Goal: Complete application form

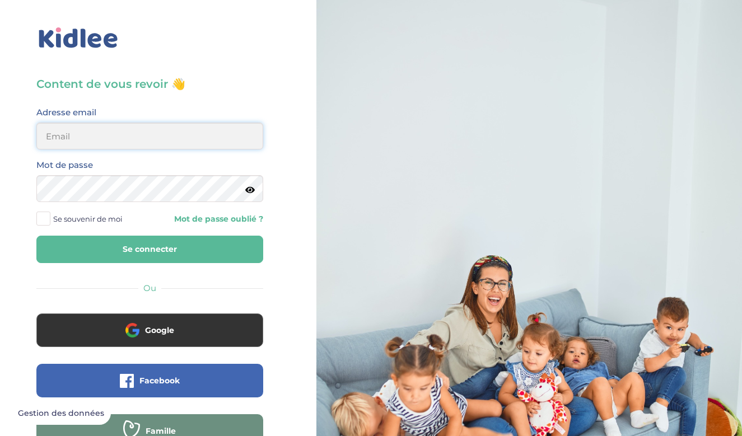
type input "mathilde.savary0@gmail.com"
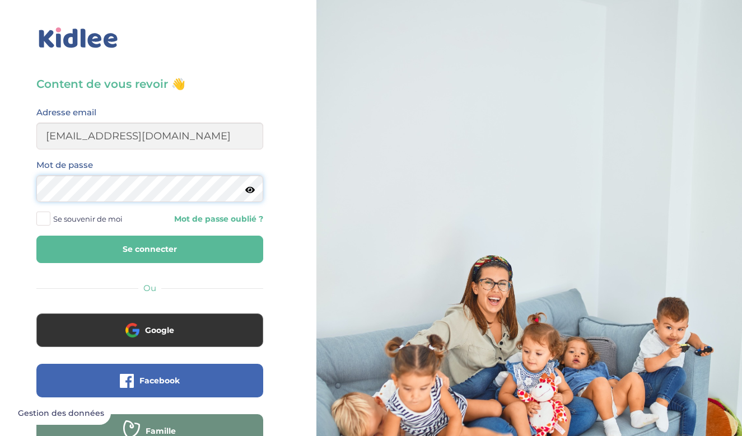
click at [150, 249] on button "Se connecter" at bounding box center [149, 249] width 227 height 27
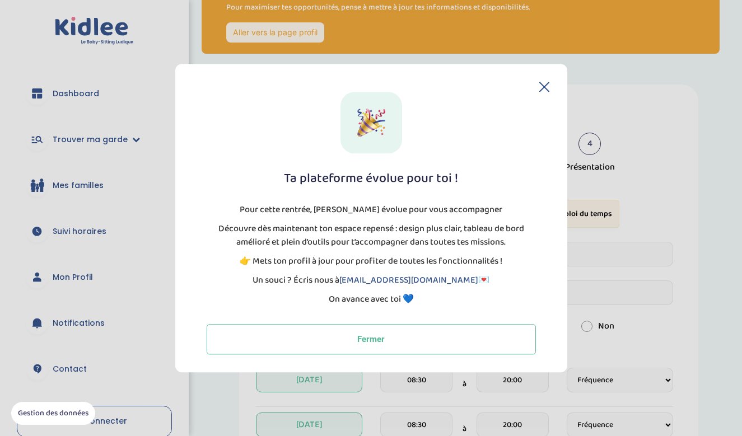
scroll to position [63, 0]
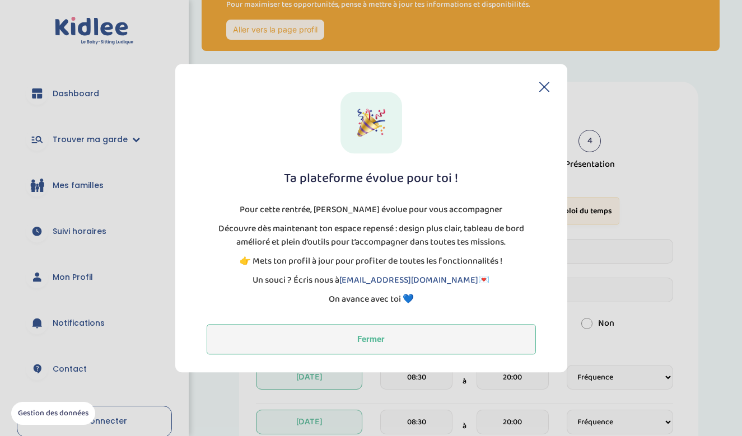
click at [439, 341] on button "Fermer" at bounding box center [371, 339] width 329 height 30
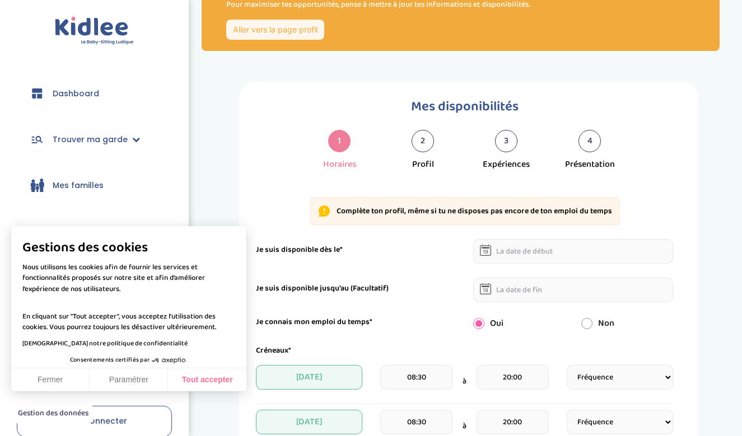
click at [227, 384] on button "Tout accepter" at bounding box center [207, 381] width 78 height 24
checkbox input "true"
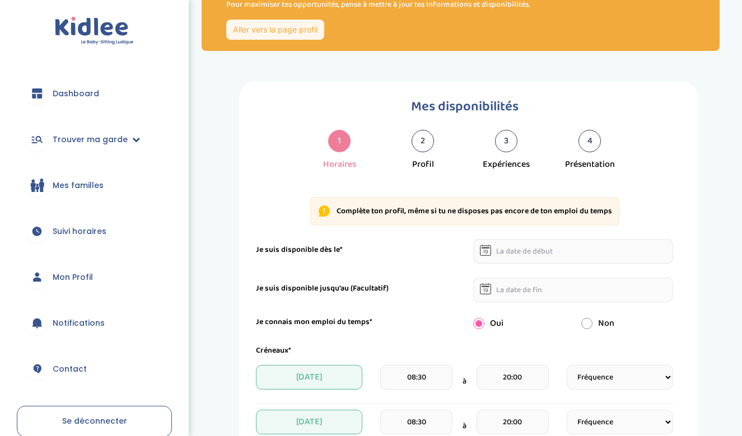
click at [136, 139] on icon at bounding box center [136, 140] width 8 height 8
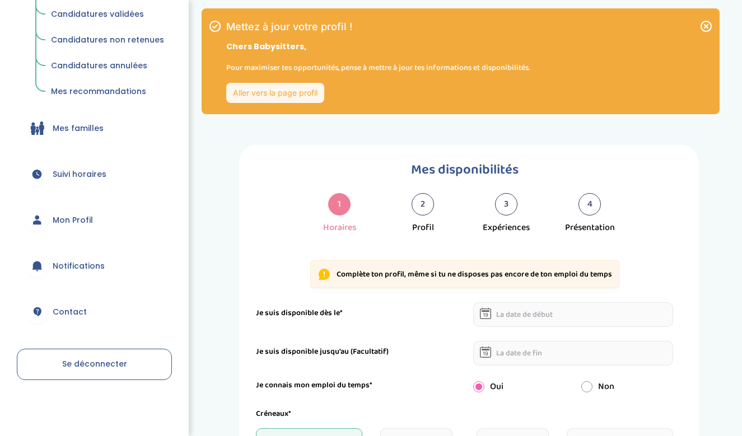
scroll to position [212, 0]
click at [96, 220] on link "Mon Profil" at bounding box center [94, 220] width 155 height 40
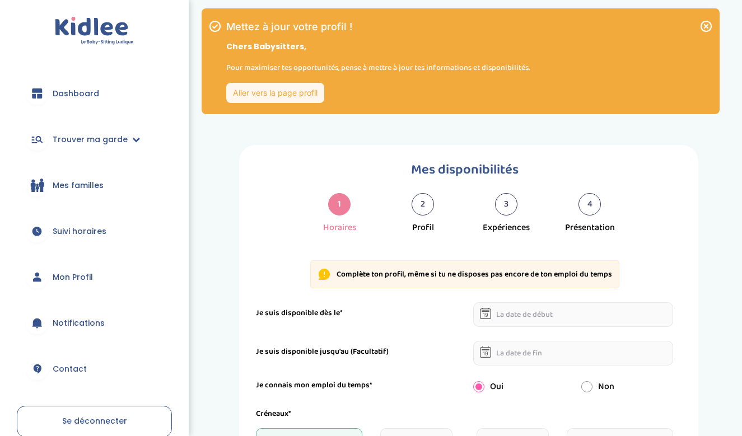
click at [296, 99] on link "Aller vers la page profil" at bounding box center [275, 93] width 98 height 20
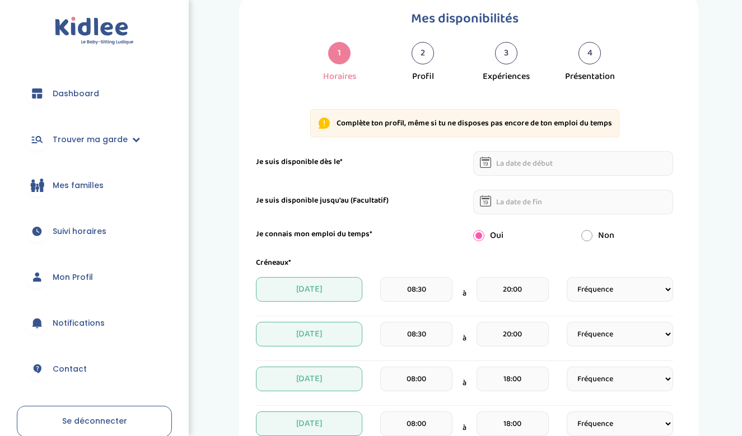
scroll to position [110, 0]
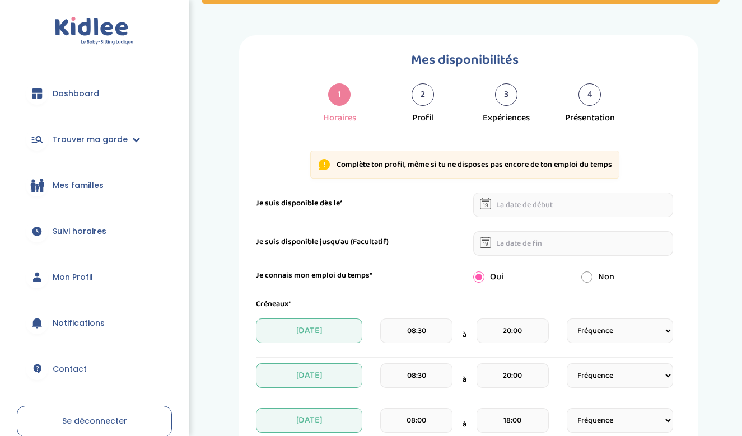
click at [482, 207] on icon at bounding box center [485, 203] width 11 height 11
click at [524, 204] on input "text" at bounding box center [573, 205] width 201 height 25
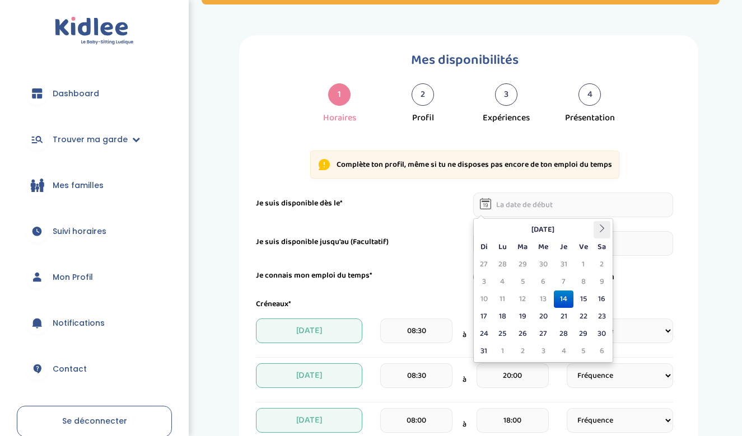
click at [603, 228] on icon at bounding box center [602, 229] width 8 height 8
click at [608, 265] on td "6" at bounding box center [602, 264] width 17 height 17
type input "06-09-2025"
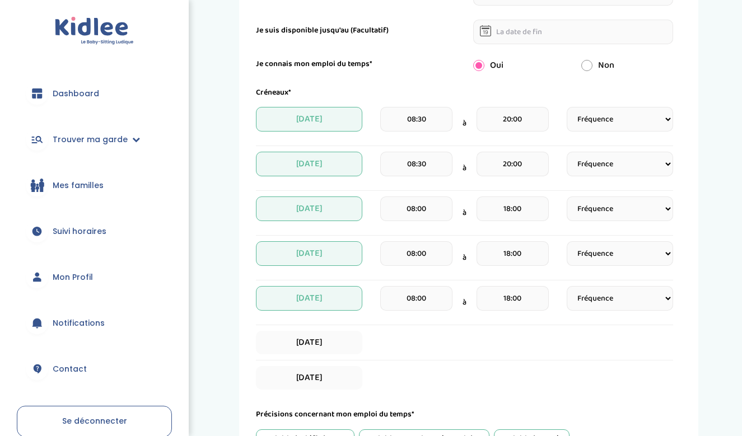
scroll to position [321, 0]
click at [589, 65] on input "radio" at bounding box center [586, 65] width 11 height 11
radio input "true"
radio input "false"
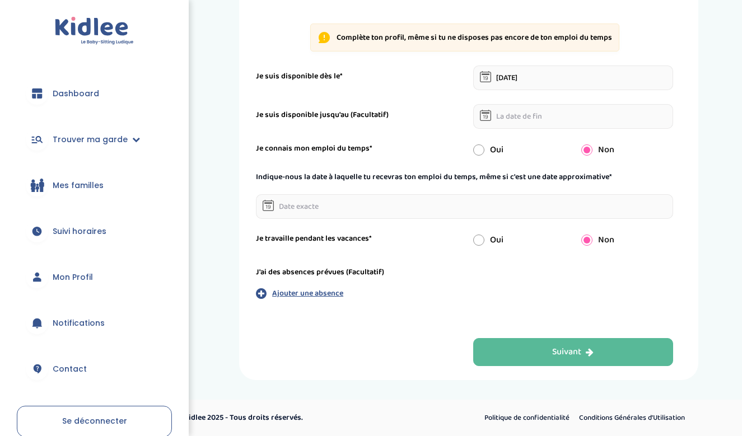
scroll to position [237, 0]
click at [480, 239] on input "radio" at bounding box center [478, 240] width 11 height 11
radio input "true"
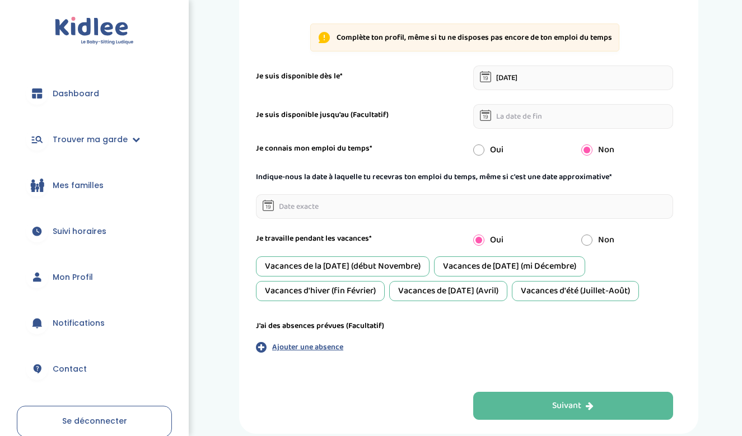
click at [592, 236] on div "Non" at bounding box center [627, 240] width 109 height 13
click at [589, 241] on input "radio" at bounding box center [586, 240] width 11 height 11
radio input "true"
radio input "false"
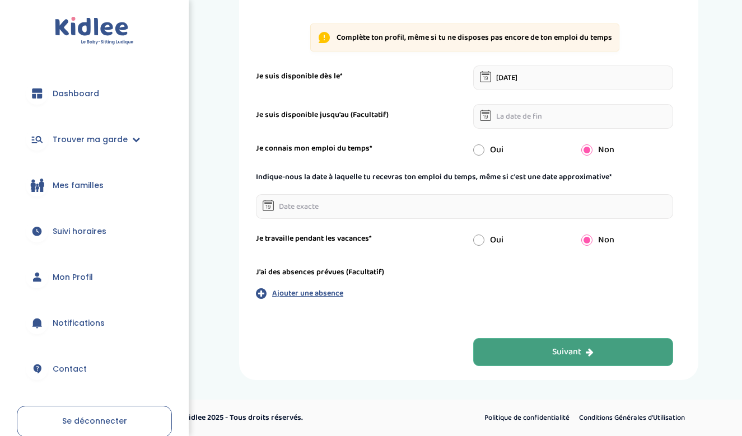
click at [570, 359] on button "Suivant" at bounding box center [573, 352] width 201 height 28
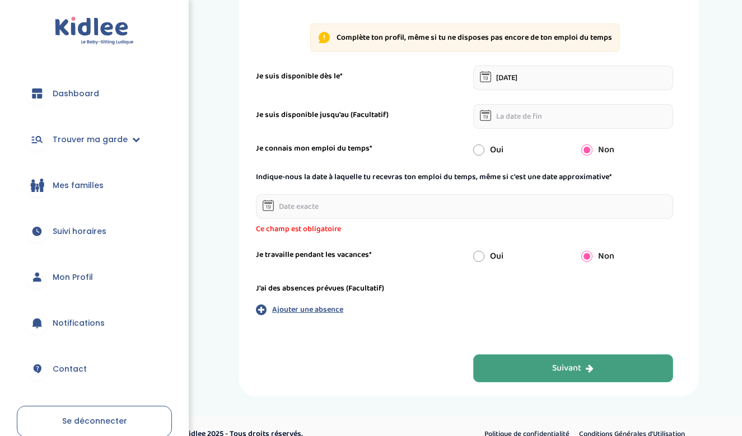
scroll to position [159, 0]
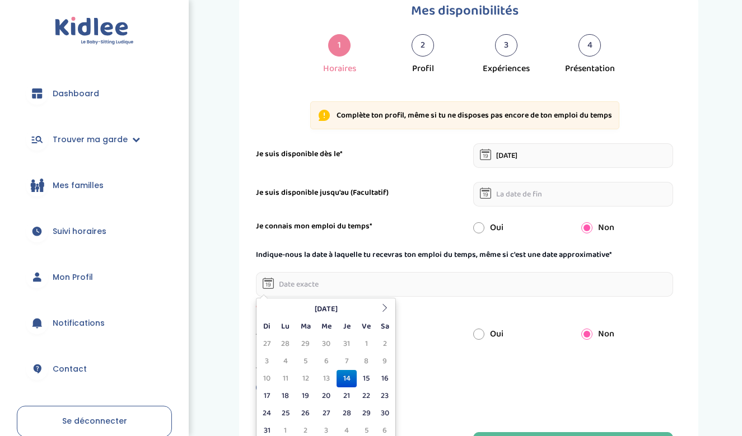
click at [351, 286] on input "text" at bounding box center [464, 284] width 417 height 25
click at [381, 306] on icon at bounding box center [385, 308] width 8 height 8
click at [290, 342] on td "1" at bounding box center [286, 344] width 20 height 17
type input "[DATE]"
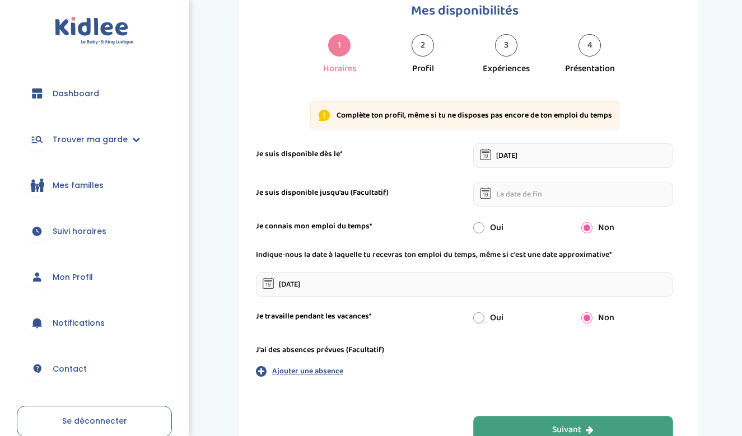
click at [511, 427] on button "Suivant" at bounding box center [573, 430] width 201 height 28
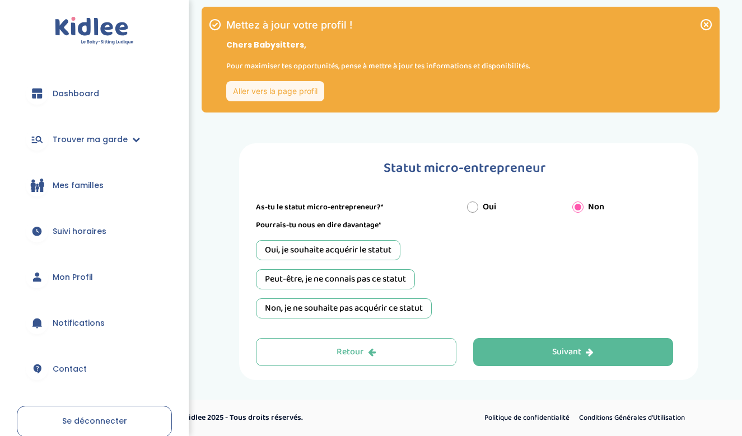
scroll to position [2, 0]
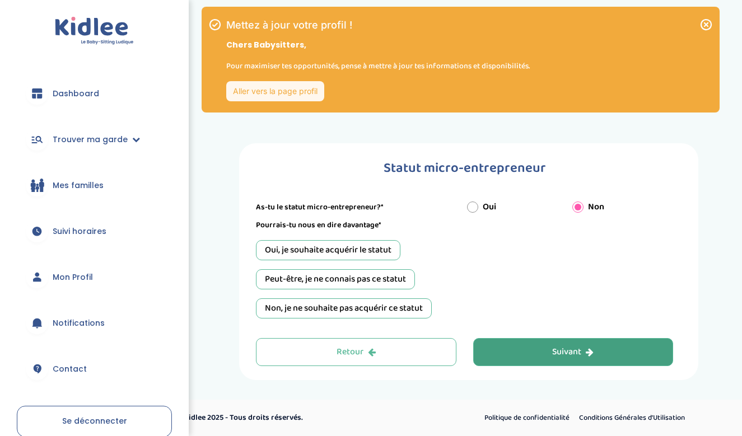
click at [502, 355] on button "Suivant" at bounding box center [573, 352] width 201 height 28
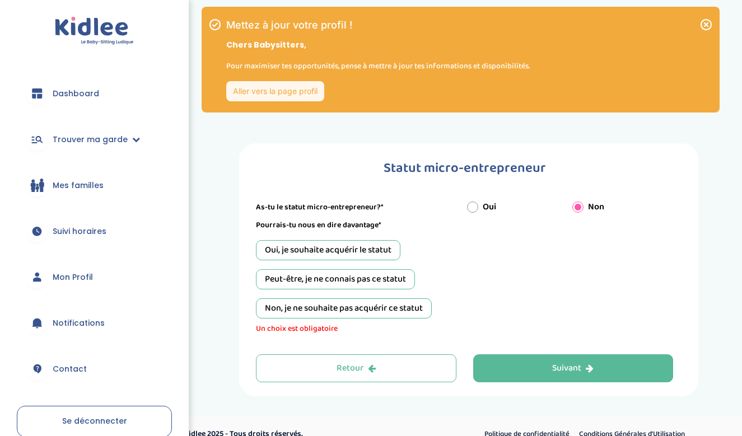
click at [401, 314] on div "Non, je ne souhaite pas acquérir ce statut" at bounding box center [344, 309] width 176 height 20
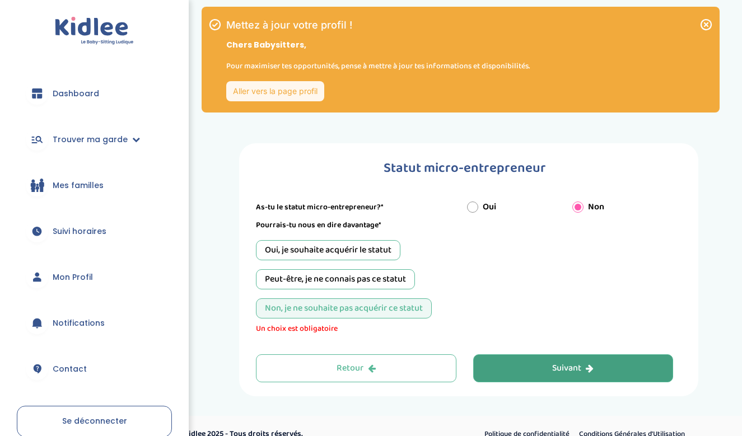
click at [560, 369] on div "Suivant" at bounding box center [572, 368] width 41 height 13
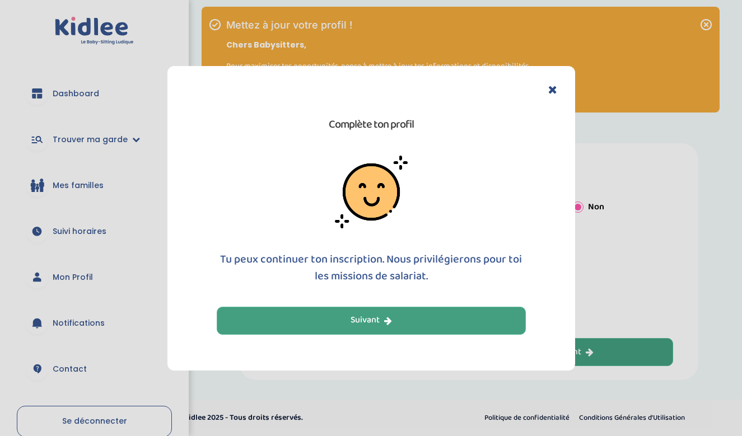
click at [457, 314] on button "Suivant" at bounding box center [371, 321] width 309 height 28
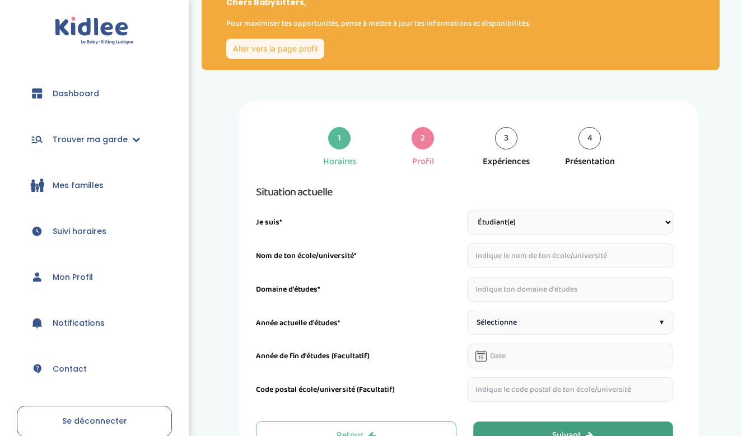
scroll to position [71, 0]
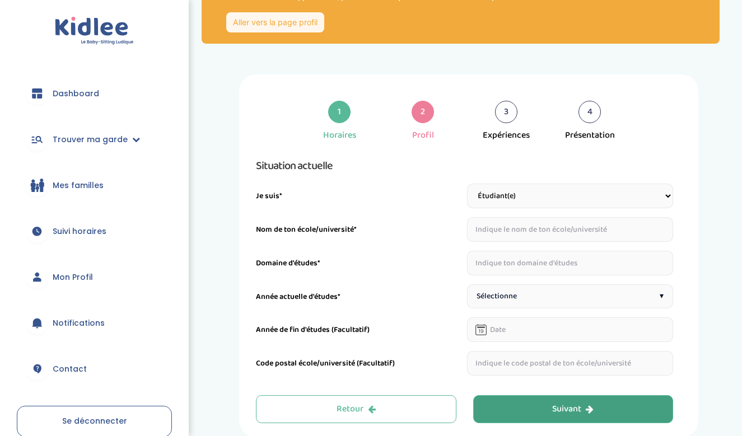
select select "2"
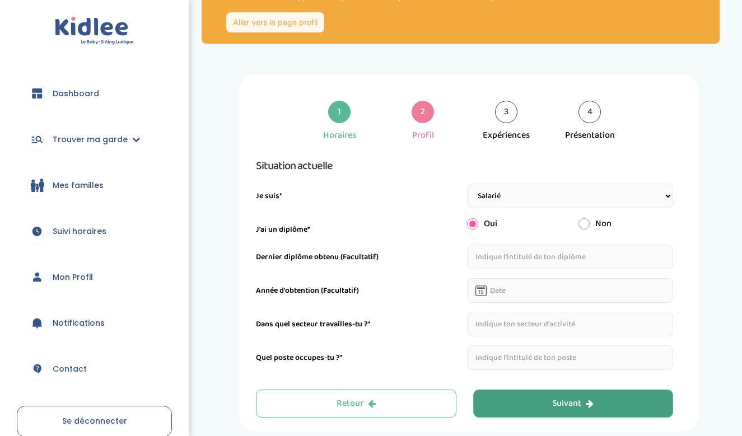
click at [508, 293] on input "text" at bounding box center [570, 290] width 207 height 25
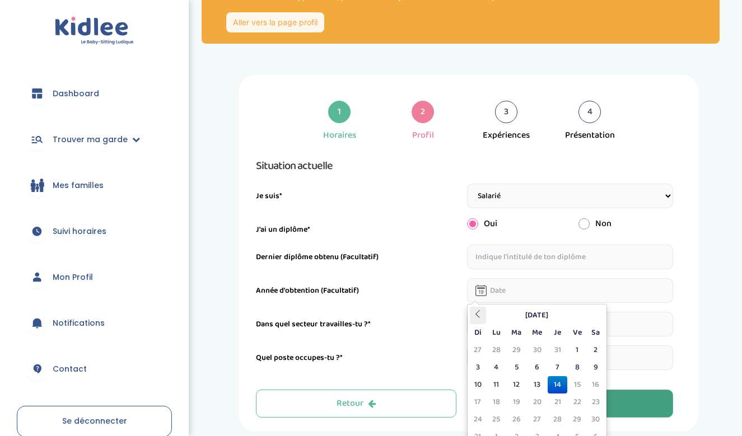
click at [480, 315] on icon at bounding box center [478, 314] width 8 height 8
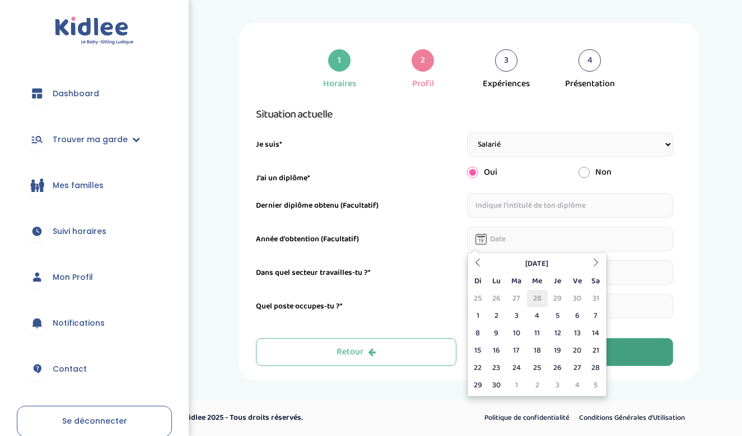
scroll to position [122, 0]
click at [537, 263] on th "Juin 2025" at bounding box center [536, 263] width 101 height 17
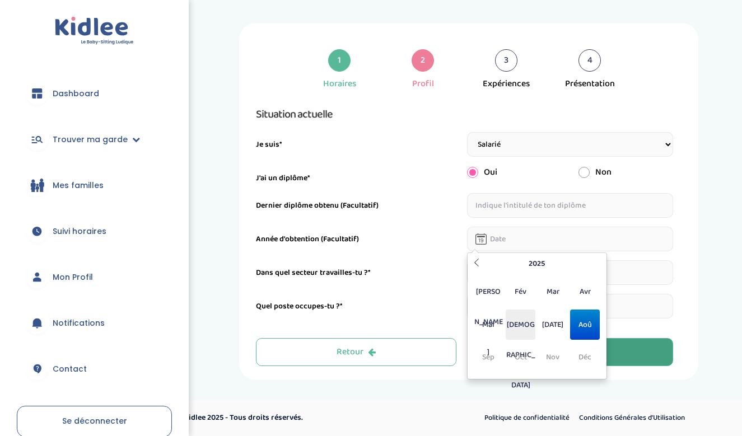
click at [524, 325] on span "Jui" at bounding box center [521, 325] width 30 height 30
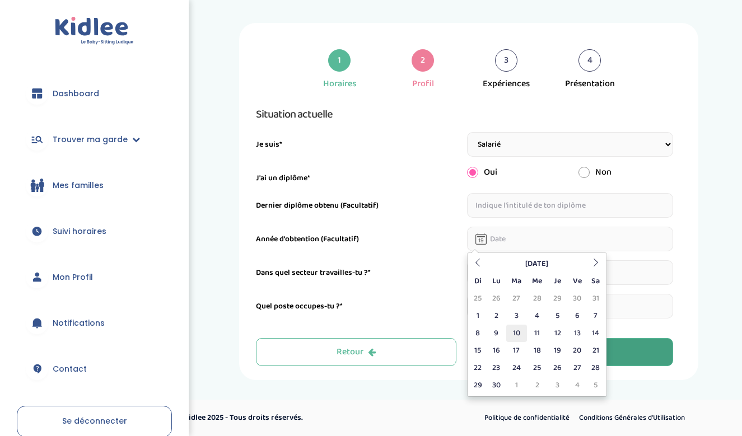
click at [512, 335] on td "10" at bounding box center [516, 333] width 21 height 17
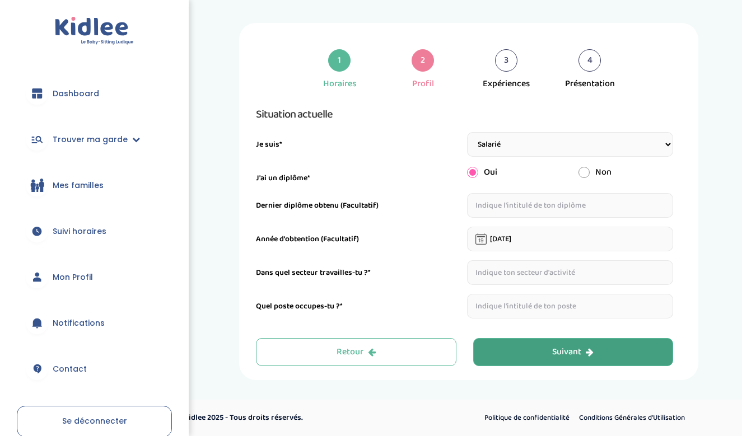
click at [482, 244] on icon at bounding box center [481, 239] width 11 height 11
click at [498, 239] on input "10-06-2025" at bounding box center [570, 239] width 207 height 25
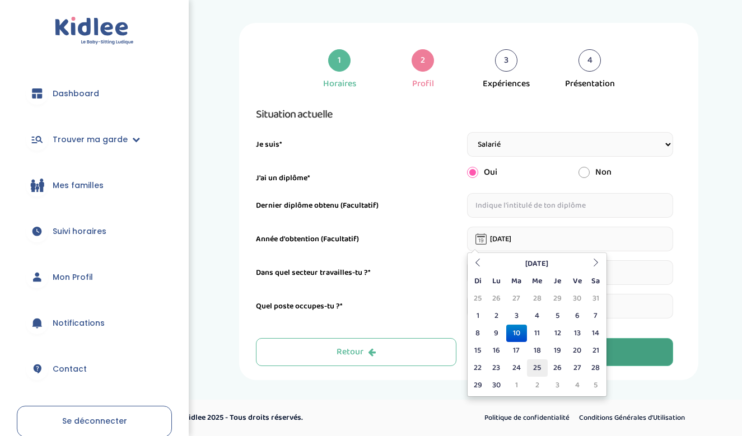
click at [541, 367] on td "25" at bounding box center [537, 368] width 21 height 17
type input "[DATE]"
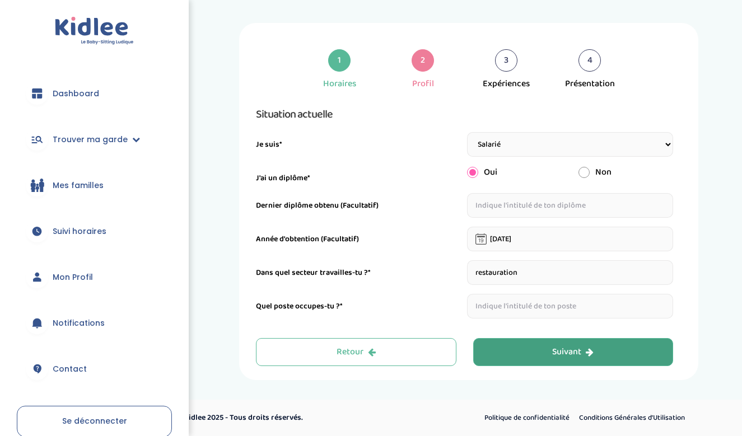
type input "restauration"
type input "serveuse"
click at [527, 347] on button "Suivant" at bounding box center [573, 352] width 201 height 28
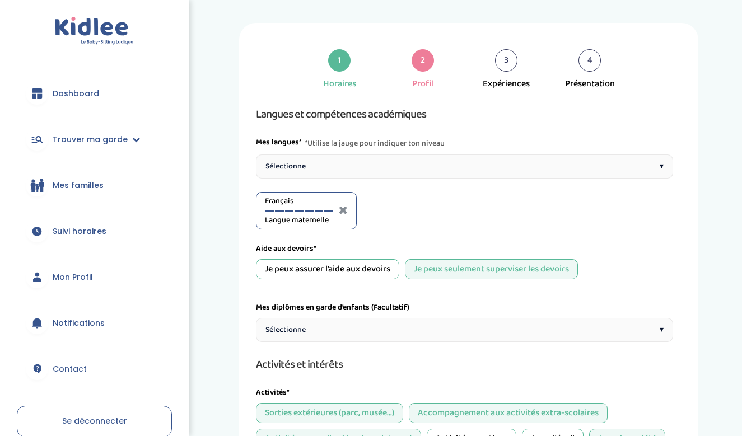
click at [515, 161] on div "Sélectionne ▾" at bounding box center [464, 167] width 417 height 24
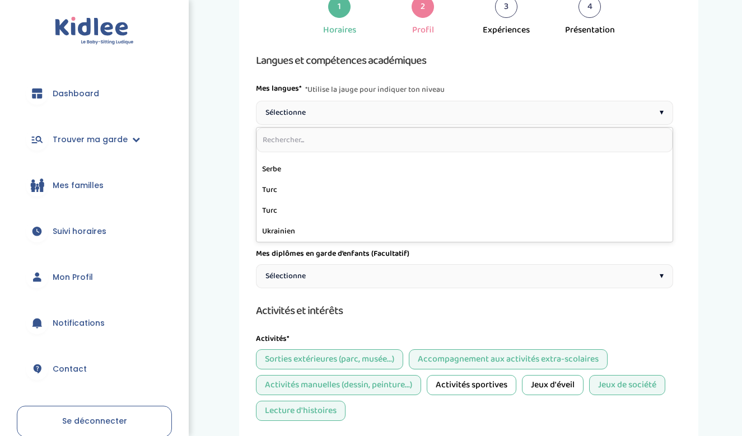
scroll to position [116, 0]
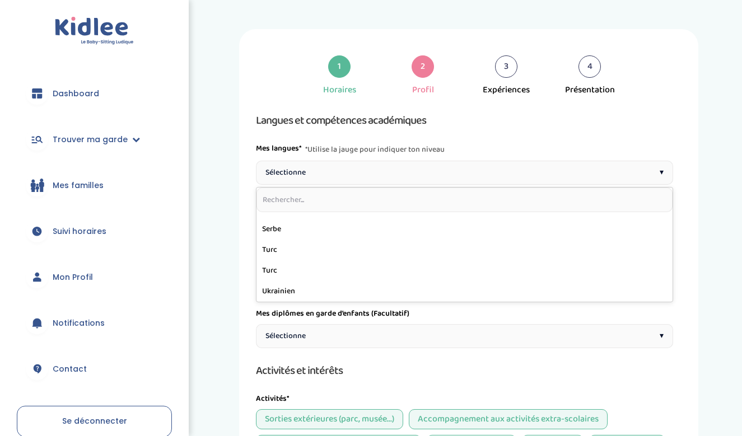
click at [502, 153] on div "Mes langues* *Utilise la jauge pour indiquer ton niveau" at bounding box center [464, 149] width 417 height 13
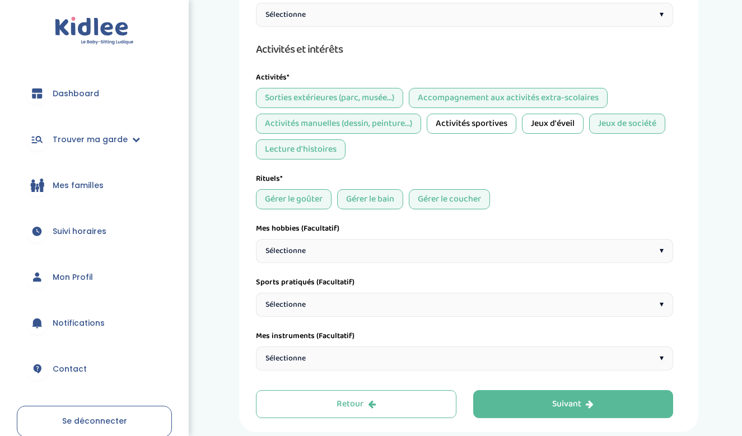
scroll to position [454, 0]
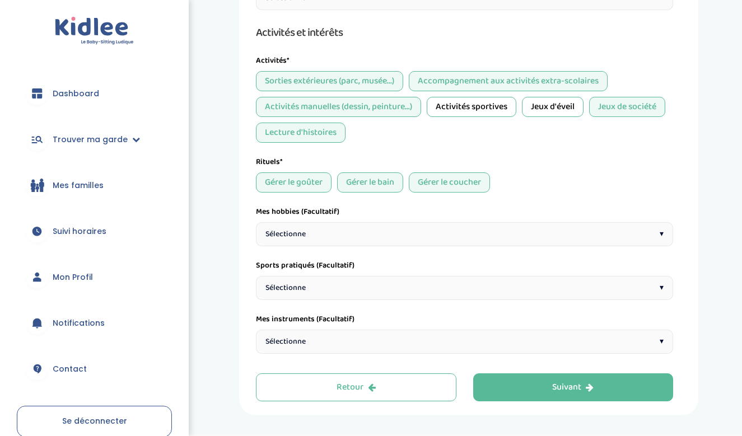
click at [530, 241] on div "Sélectionne ▾" at bounding box center [464, 234] width 417 height 24
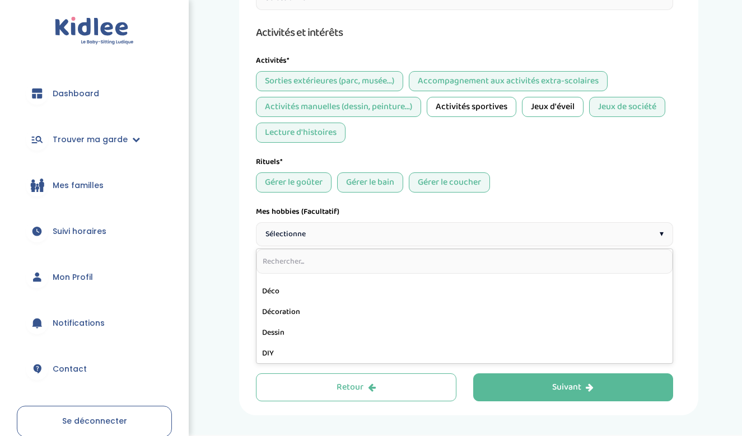
scroll to position [242, 0]
click at [614, 178] on div "Gérer le goûter Gérer le bain Gérer le coucher" at bounding box center [464, 183] width 417 height 20
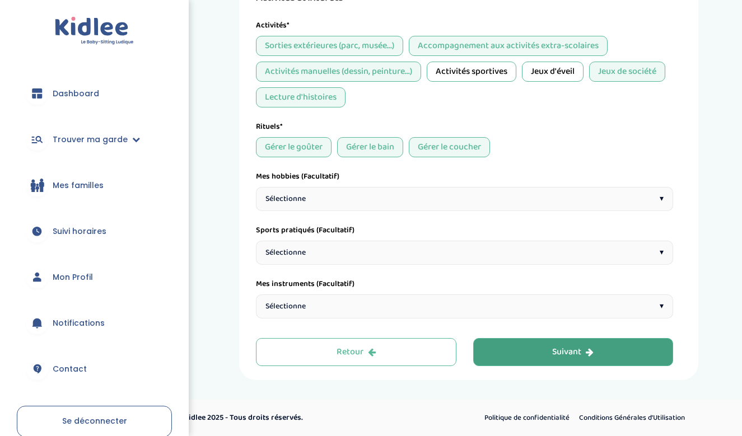
scroll to position [490, 0]
click at [611, 357] on button "Suivant" at bounding box center [573, 352] width 201 height 28
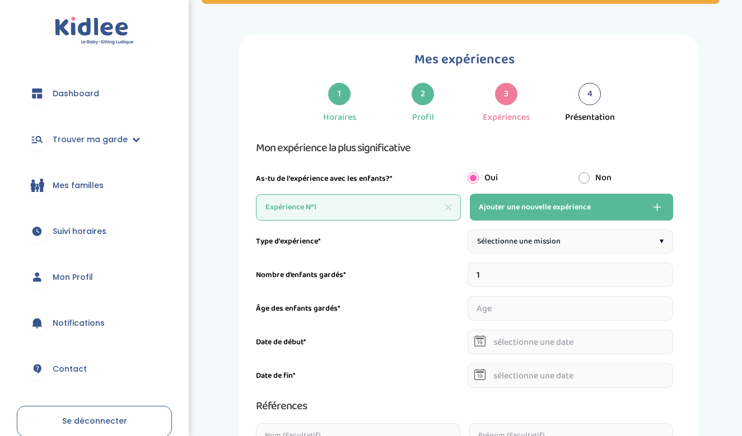
scroll to position [110, 0]
click at [448, 208] on icon at bounding box center [448, 208] width 6 height 6
click at [449, 207] on icon at bounding box center [448, 208] width 6 height 6
click at [558, 212] on span "Ajouter une nouvelle expérience" at bounding box center [535, 207] width 112 height 13
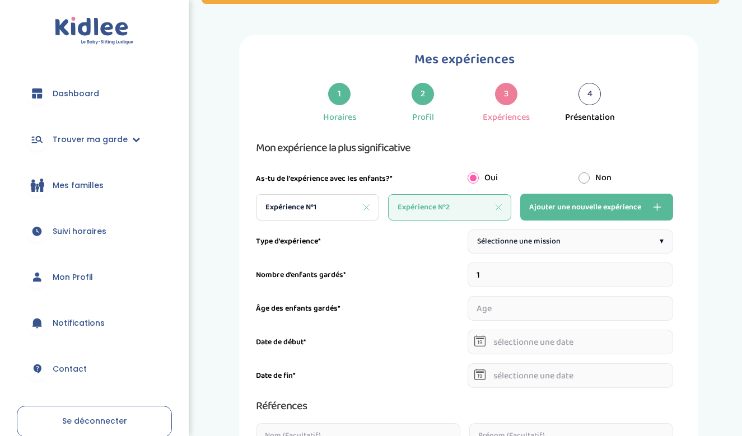
click at [502, 202] on div "Expérience N°2" at bounding box center [449, 207] width 123 height 26
click at [495, 207] on div "Expérience N°2" at bounding box center [449, 207] width 123 height 26
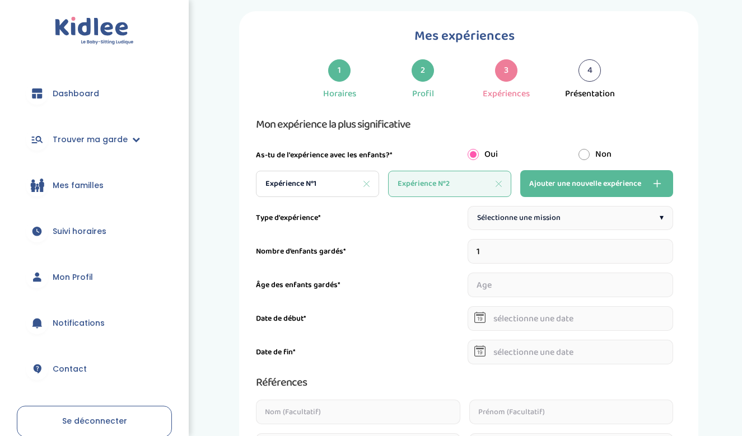
scroll to position [144, 0]
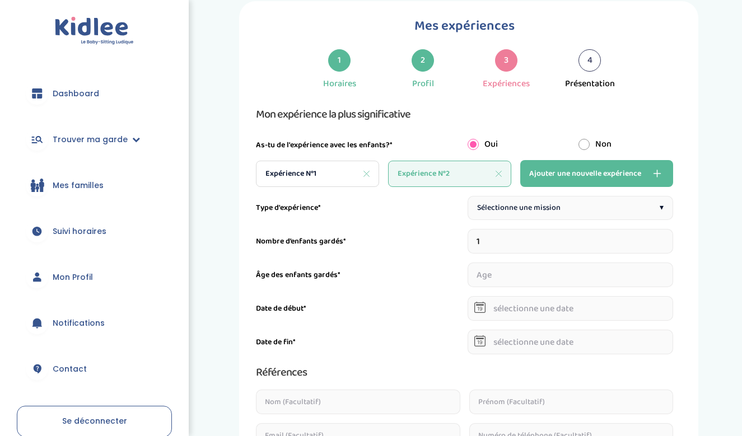
click at [367, 174] on icon at bounding box center [367, 174] width 6 height 6
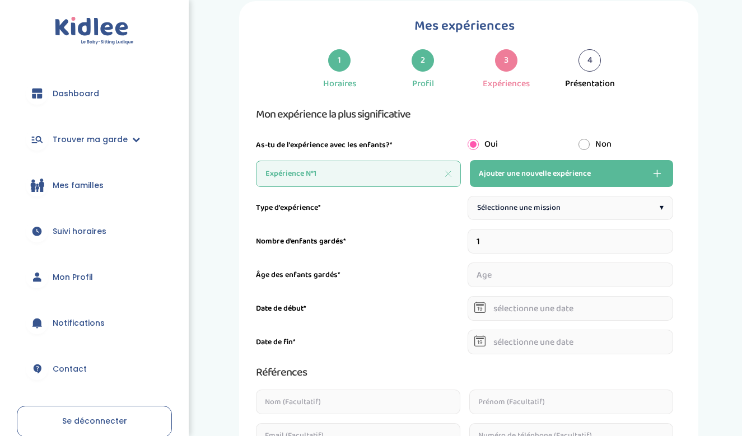
click at [543, 208] on span "Sélectionne une mission" at bounding box center [518, 208] width 83 height 12
click at [539, 270] on input "number" at bounding box center [571, 275] width 206 height 25
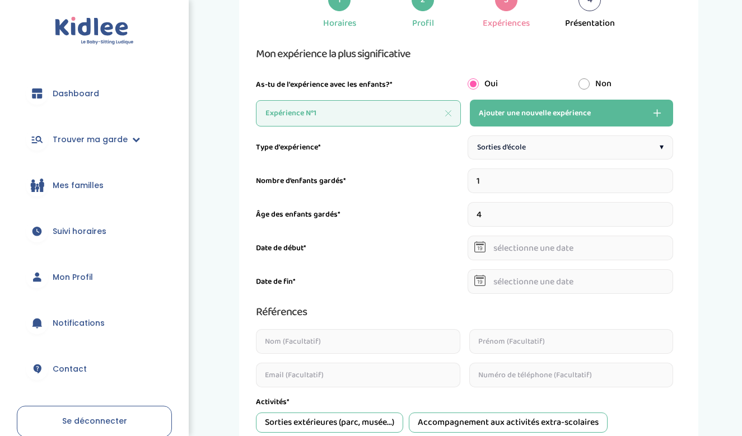
scroll to position [205, 0]
type input "4"
click at [476, 245] on icon at bounding box center [479, 246] width 11 height 11
click at [481, 248] on icon at bounding box center [479, 246] width 11 height 11
click at [512, 248] on input "text" at bounding box center [571, 247] width 206 height 25
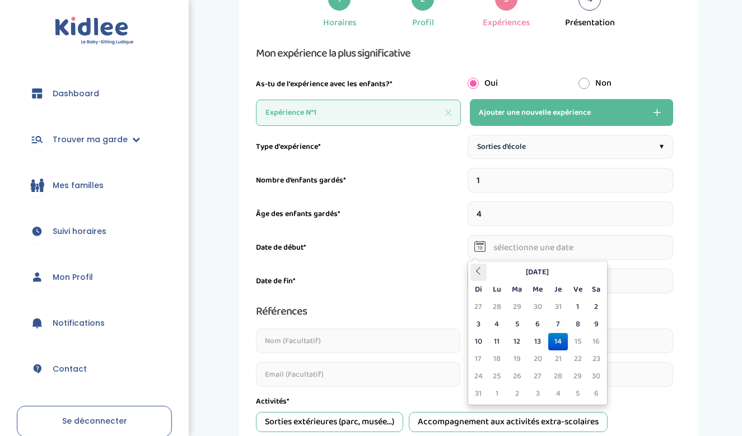
click at [487, 276] on th at bounding box center [479, 272] width 17 height 17
click at [541, 271] on th "Mai 2025" at bounding box center [537, 272] width 101 height 17
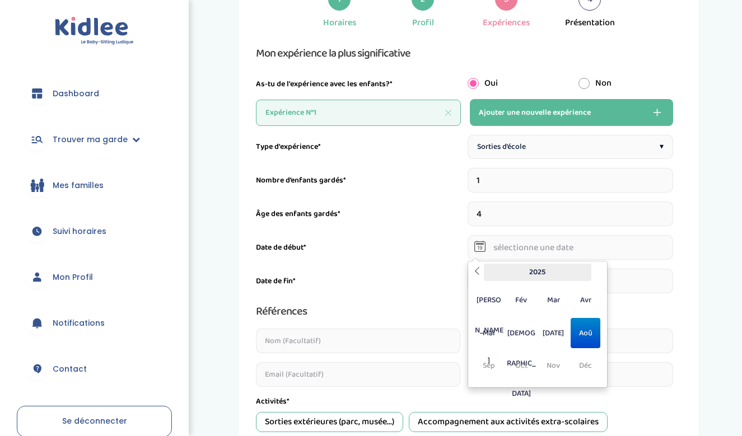
click at [541, 271] on th "2025" at bounding box center [538, 272] width 108 height 17
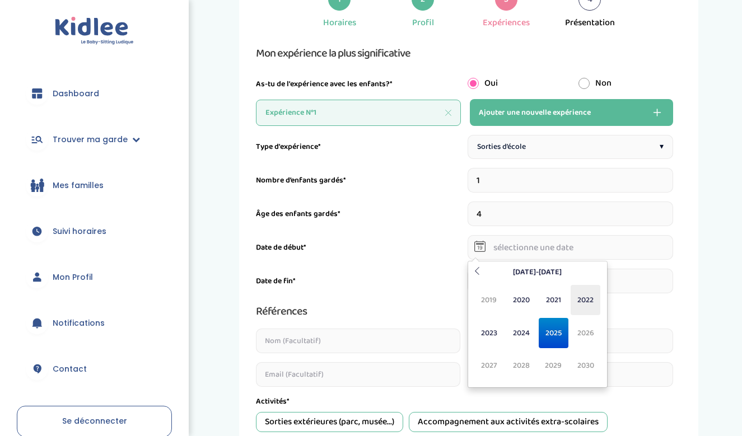
click at [578, 302] on span "2022" at bounding box center [586, 300] width 30 height 30
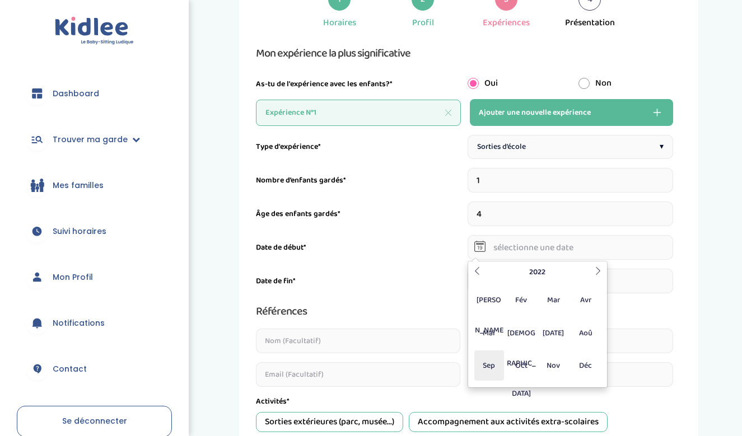
click at [494, 366] on span "Sep" at bounding box center [489, 366] width 30 height 30
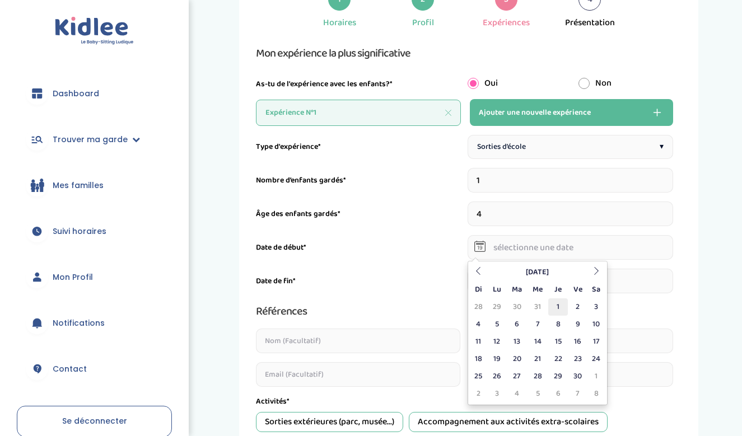
click at [561, 307] on td "1" at bounding box center [558, 307] width 20 height 17
type input "[DATE]"
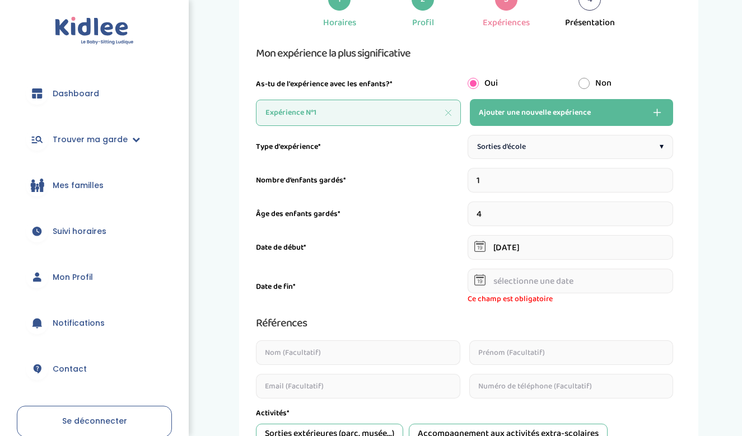
click at [479, 282] on icon at bounding box center [479, 279] width 11 height 11
click at [506, 284] on input "text" at bounding box center [571, 281] width 206 height 25
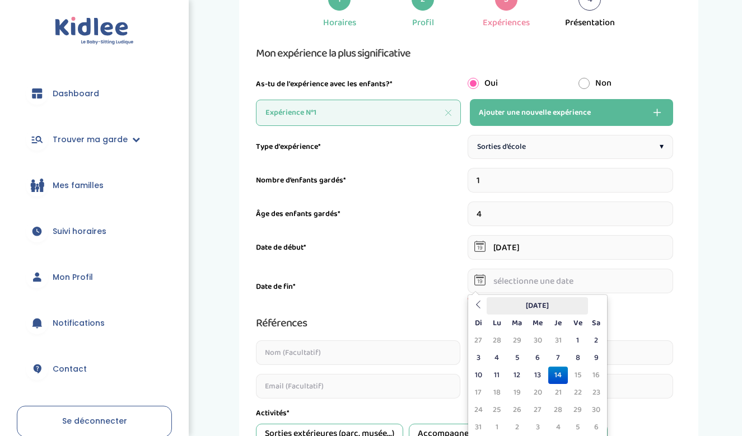
click at [543, 305] on th "Août 2025" at bounding box center [537, 305] width 101 height 17
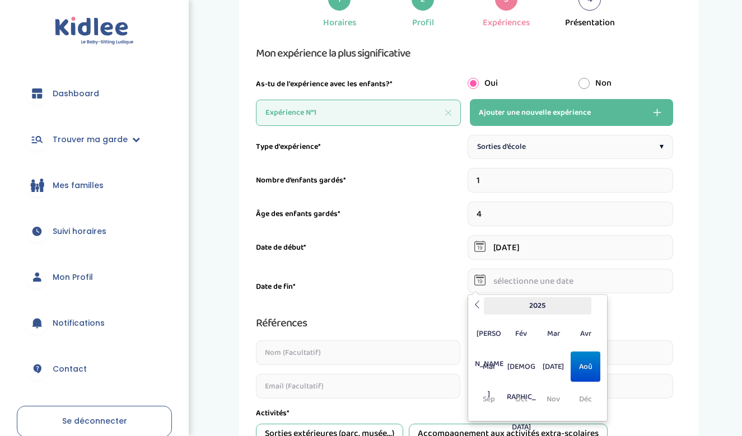
click at [543, 305] on th "2025" at bounding box center [538, 305] width 108 height 17
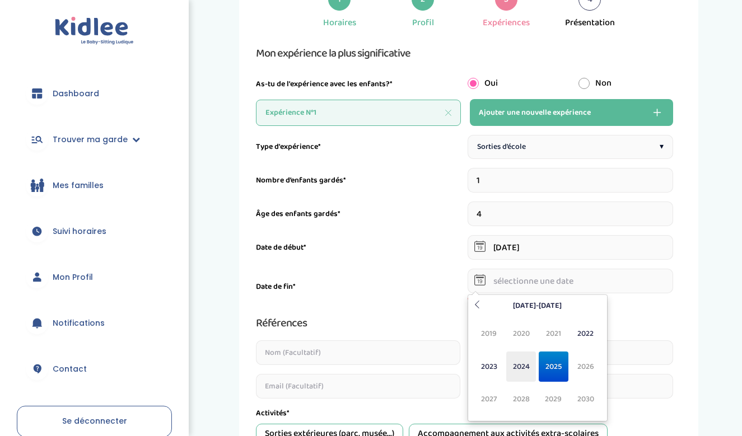
click at [508, 366] on span "2024" at bounding box center [521, 367] width 30 height 30
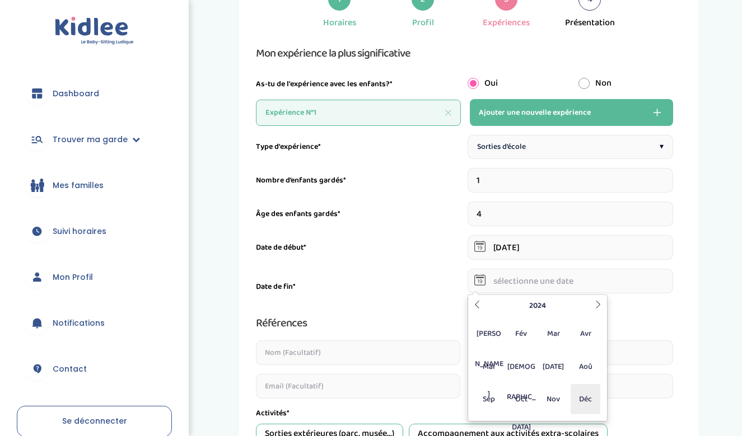
click at [585, 397] on span "Déc" at bounding box center [586, 399] width 30 height 30
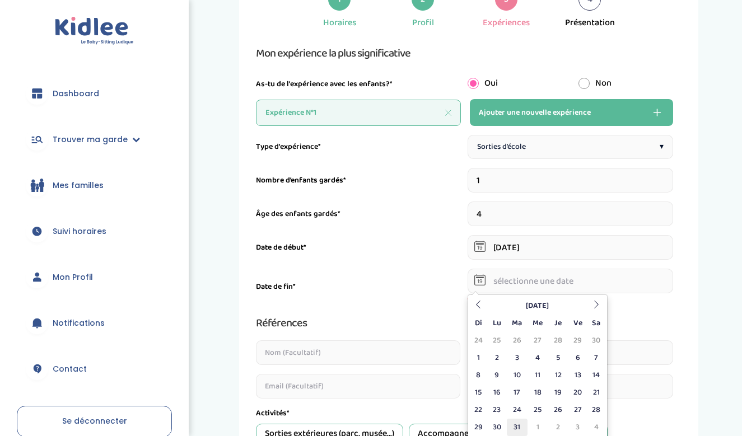
click at [512, 420] on td "31" at bounding box center [517, 427] width 21 height 17
type input "[DATE]"
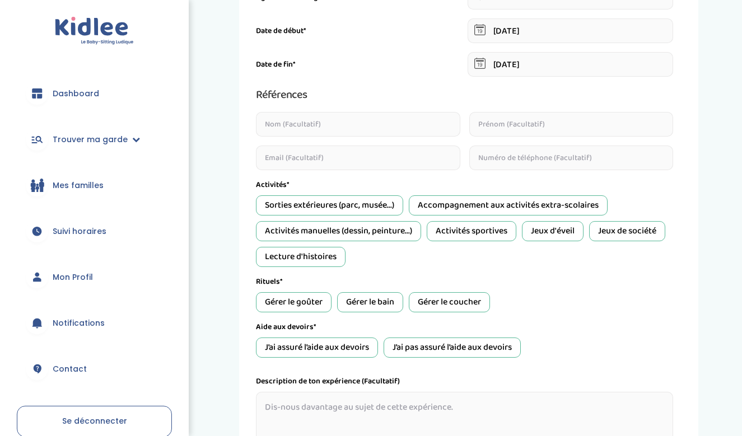
scroll to position [425, 0]
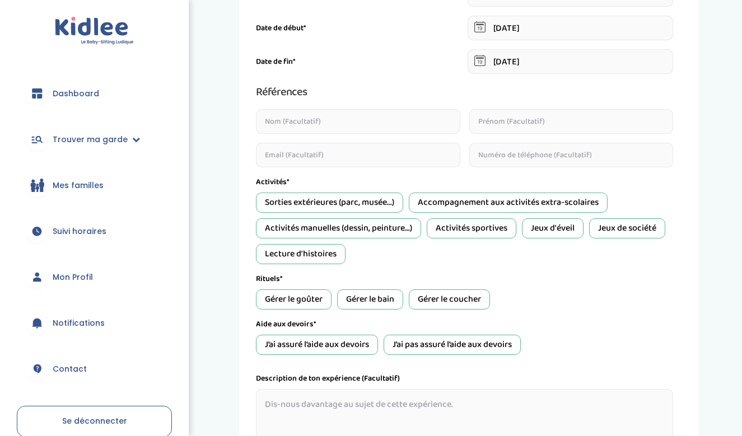
click at [402, 232] on div "Activités manuelles (dessin, peinture...)" at bounding box center [338, 228] width 165 height 20
click at [634, 230] on div "Jeux de société" at bounding box center [627, 228] width 76 height 20
click at [321, 258] on div "Lecture d'histoires" at bounding box center [301, 254] width 90 height 20
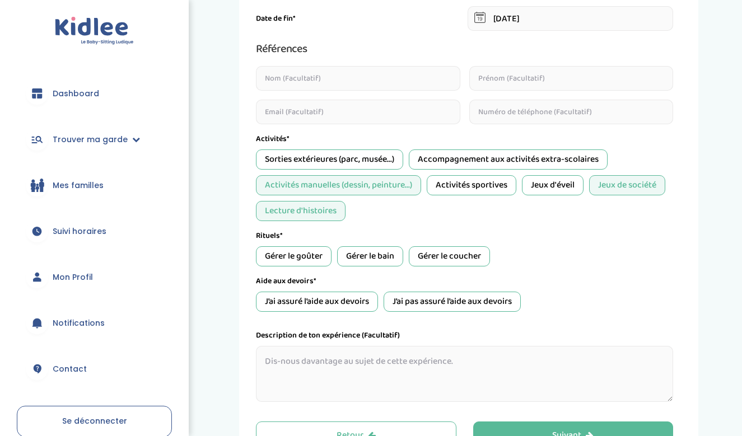
scroll to position [474, 0]
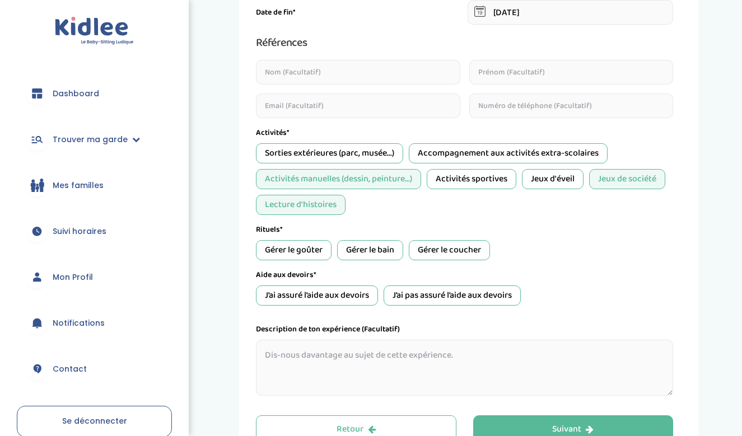
click at [302, 250] on div "Gérer le goûter" at bounding box center [294, 250] width 76 height 20
click at [366, 248] on div "Gérer le bain" at bounding box center [370, 250] width 66 height 20
click at [441, 248] on div "Gérer le coucher" at bounding box center [449, 250] width 81 height 20
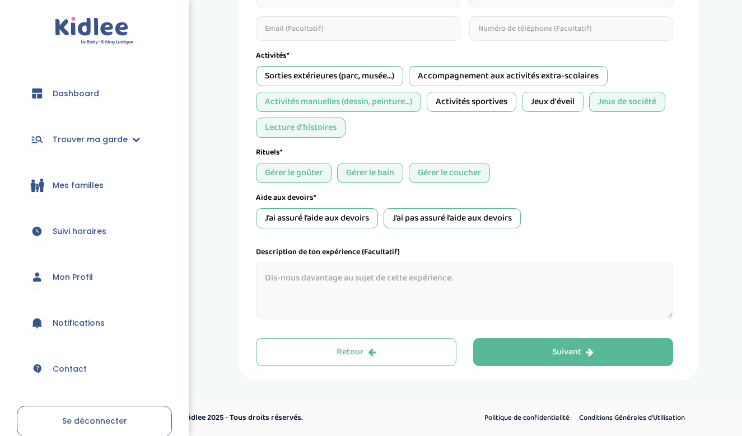
scroll to position [551, 0]
click at [341, 212] on div "J’ai assuré l’aide aux devoirs" at bounding box center [317, 218] width 122 height 20
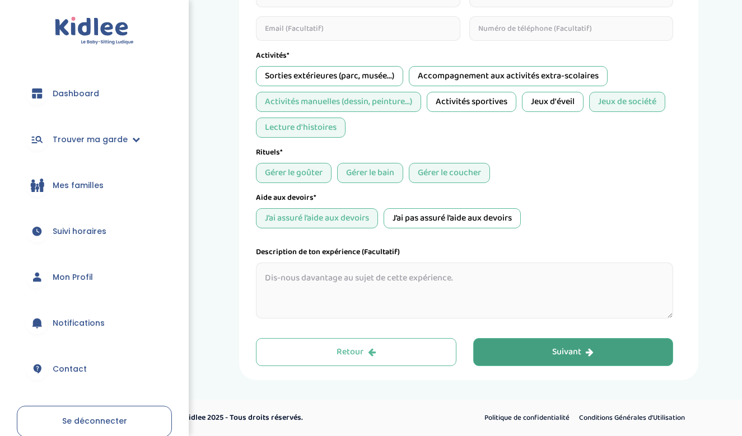
click at [557, 358] on div "Suivant" at bounding box center [572, 352] width 41 height 13
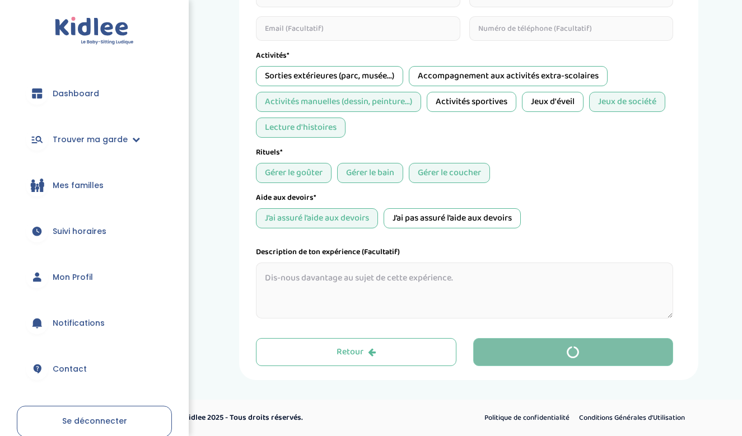
scroll to position [138, 0]
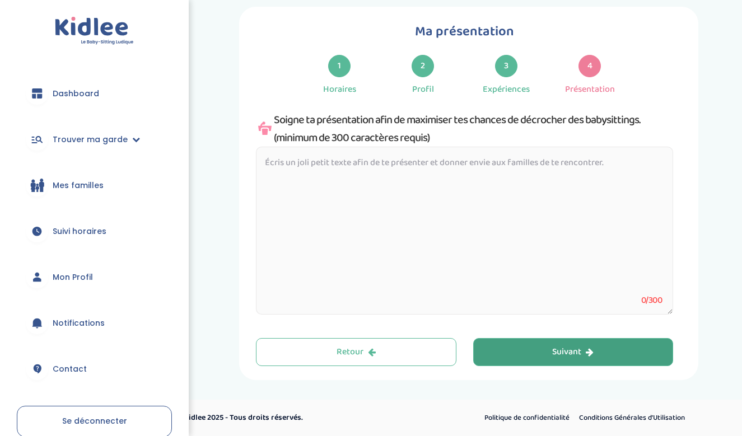
click at [557, 358] on div "Suivant" at bounding box center [572, 352] width 41 height 13
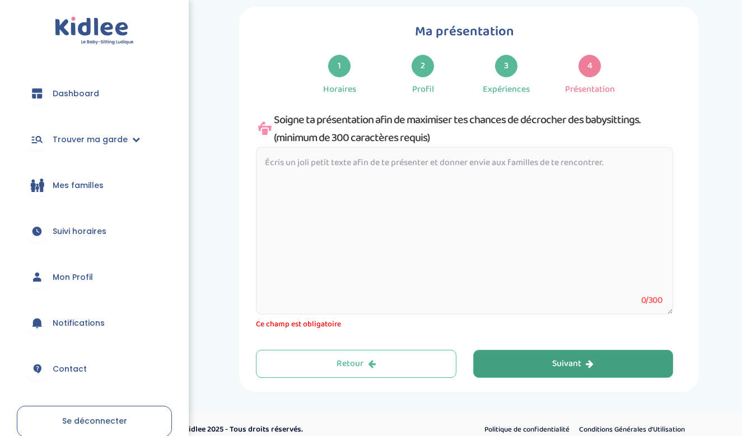
click at [384, 164] on textarea at bounding box center [464, 231] width 417 height 168
click at [118, 139] on span "Trouver ma garde" at bounding box center [90, 140] width 75 height 12
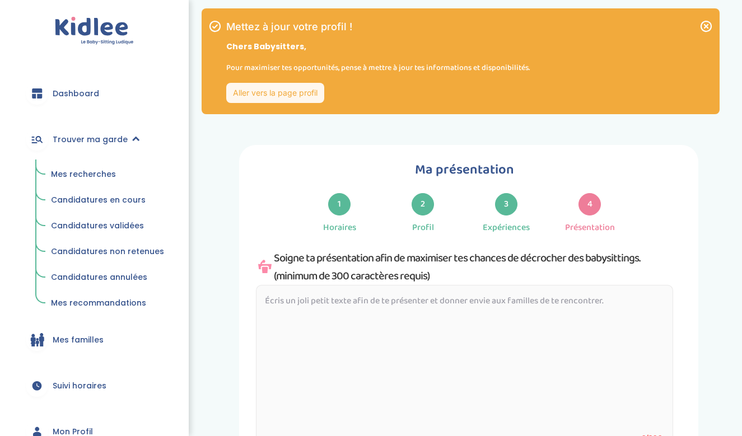
scroll to position [103, 0]
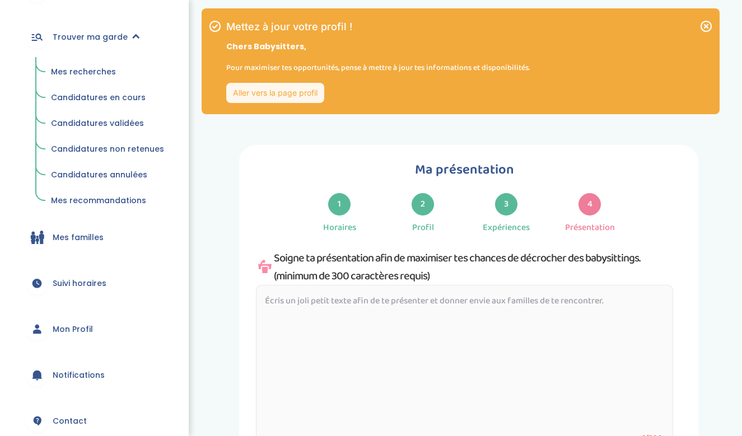
click at [78, 326] on span "Mon Profil" at bounding box center [73, 330] width 40 height 12
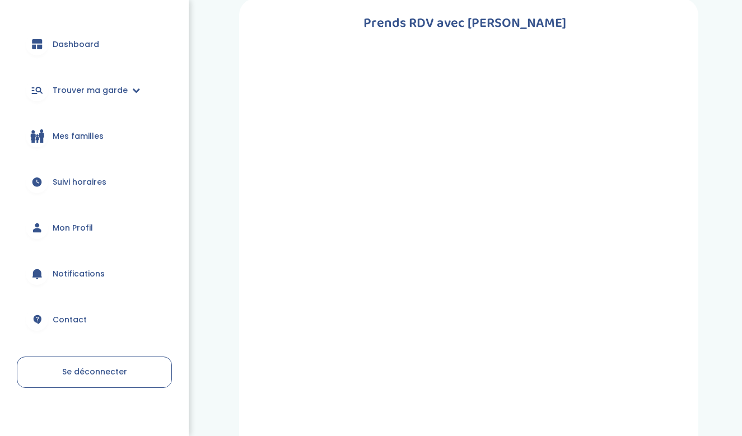
scroll to position [30, 0]
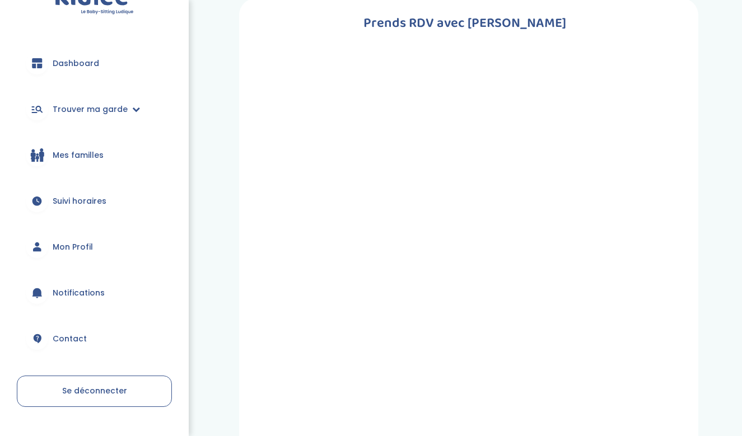
click at [68, 249] on span "Mon Profil" at bounding box center [73, 247] width 40 height 12
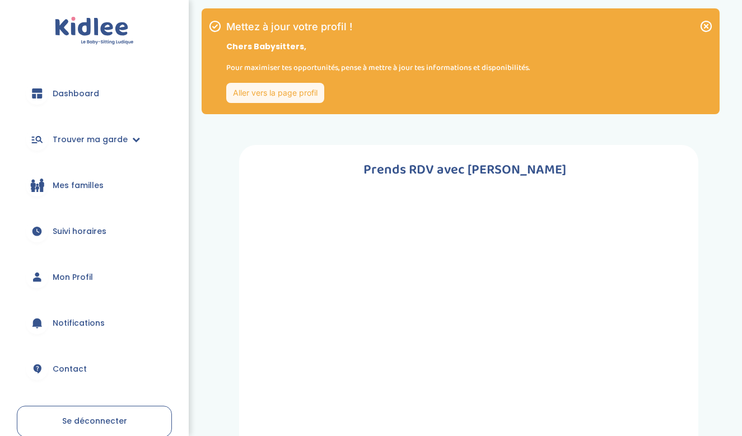
click at [283, 97] on link "Aller vers la page profil" at bounding box center [275, 93] width 98 height 20
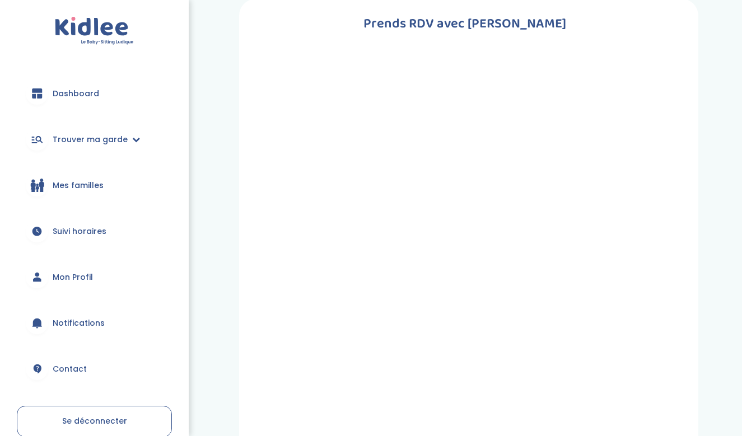
scroll to position [143, 0]
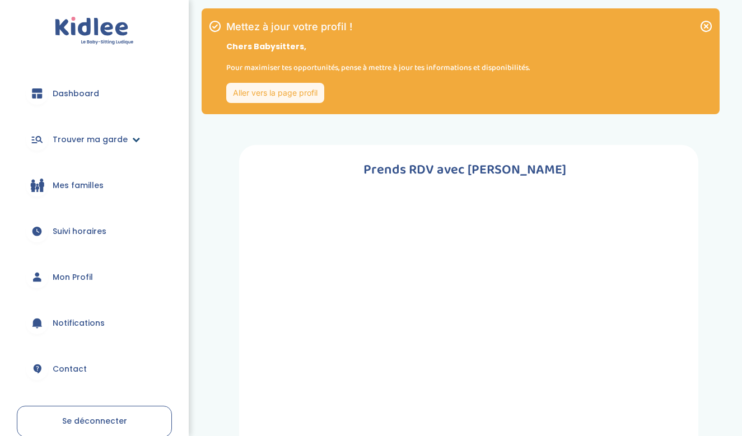
click at [133, 141] on icon at bounding box center [136, 140] width 8 height 8
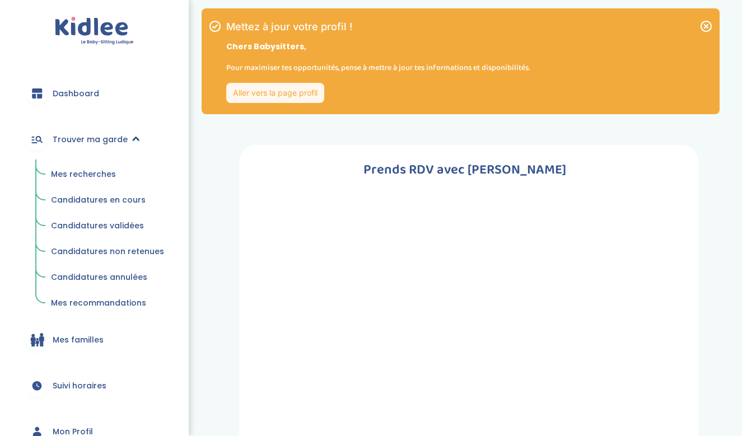
click at [97, 138] on span "Trouver ma garde" at bounding box center [90, 140] width 75 height 12
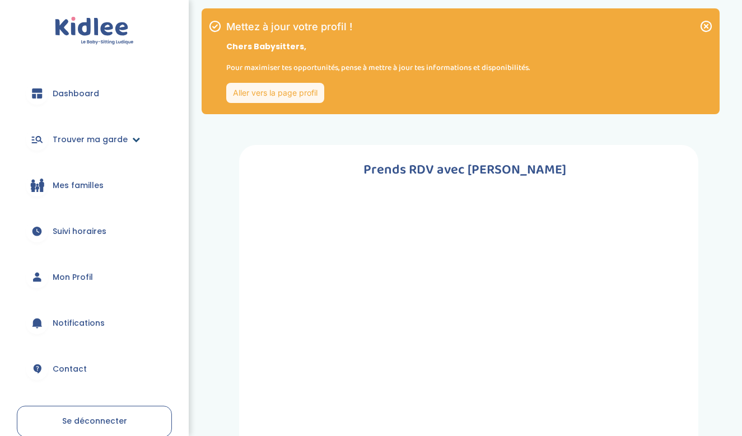
click at [97, 138] on span "Trouver ma garde" at bounding box center [90, 140] width 75 height 12
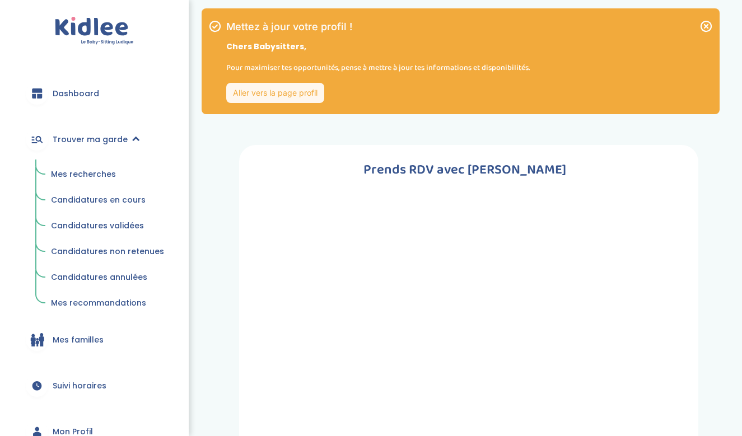
click at [92, 171] on span "Mes recherches" at bounding box center [83, 174] width 65 height 11
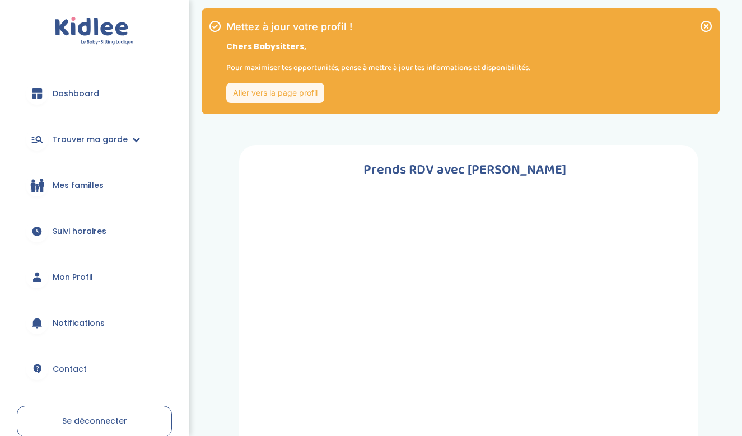
click at [87, 89] on span "Dashboard" at bounding box center [76, 94] width 46 height 12
